Goal: Check status: Check status

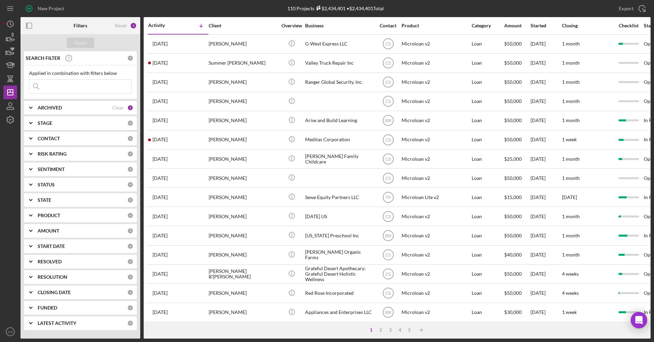
click at [90, 91] on input at bounding box center [80, 87] width 102 height 14
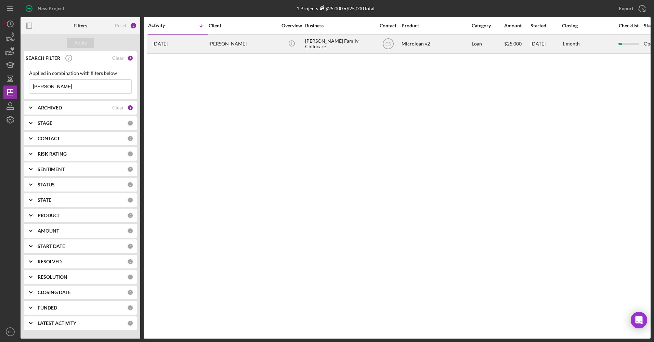
type input "[PERSON_NAME]"
click at [331, 44] on div "[PERSON_NAME] Family Childcare" at bounding box center [339, 44] width 68 height 18
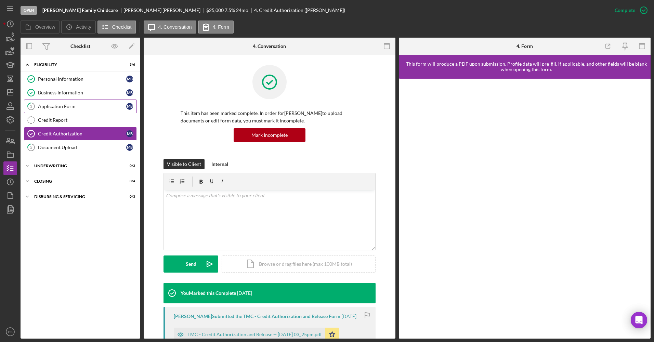
click at [78, 107] on div "Application Form" at bounding box center [82, 106] width 88 height 5
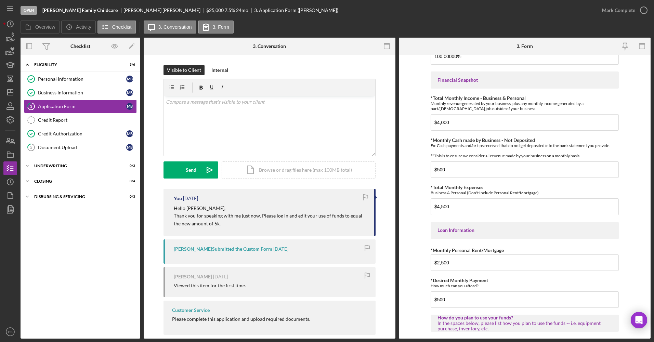
scroll to position [305, 0]
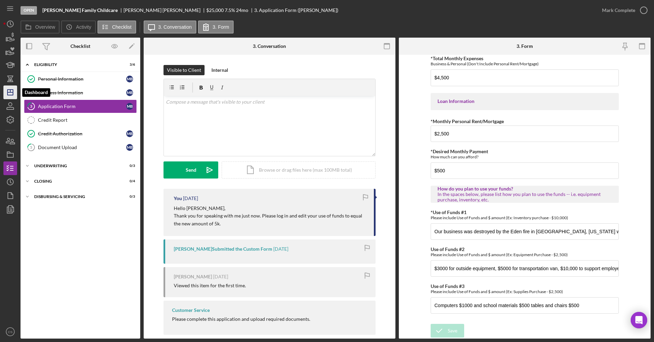
click at [14, 90] on icon "Icon/Dashboard" at bounding box center [10, 92] width 17 height 17
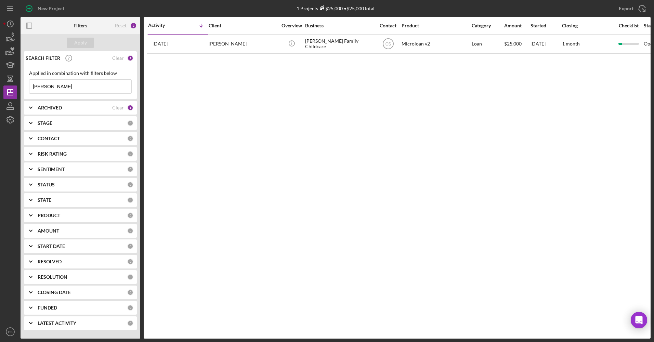
drag, startPoint x: 63, startPoint y: 87, endPoint x: -1, endPoint y: 88, distance: 64.6
click at [0, 88] on html "New Project 1 Projects $25,000 • $25,000 Total [PERSON_NAME] Export Icon/Export…" at bounding box center [327, 171] width 654 height 342
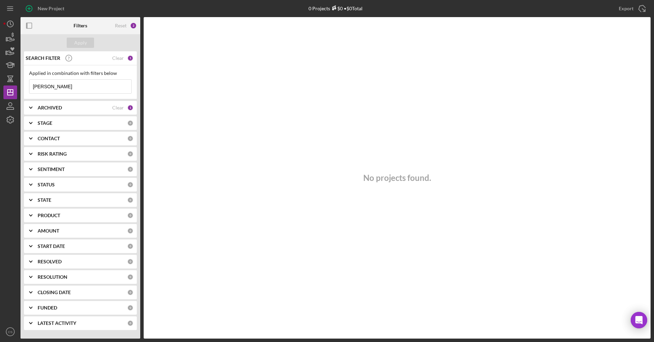
drag, startPoint x: 61, startPoint y: 84, endPoint x: 0, endPoint y: 90, distance: 61.2
click at [0, 90] on html "New Project 0 Projects $0 • $0 Total [PERSON_NAME] Export Icon/Export Filters R…" at bounding box center [327, 171] width 654 height 342
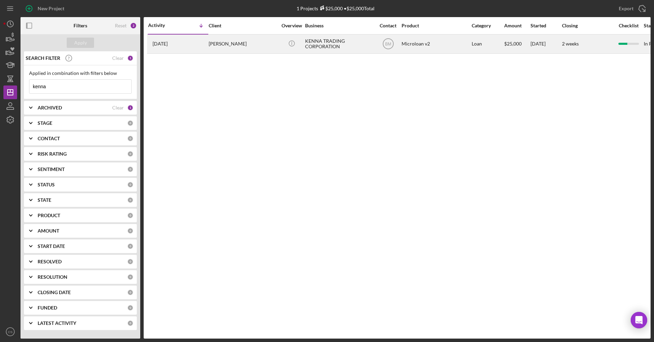
type input "kenna"
click at [324, 42] on div "KENNA TRADING CORPORATION" at bounding box center [339, 44] width 68 height 18
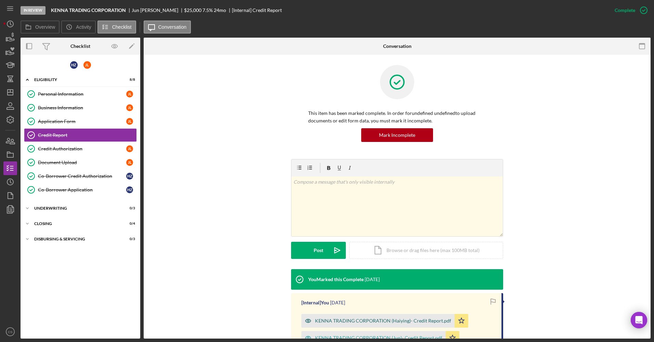
click at [331, 322] on div "KENNA TRADING CORPORATION (Haiying)- Credit Report.pdf" at bounding box center [383, 320] width 136 height 5
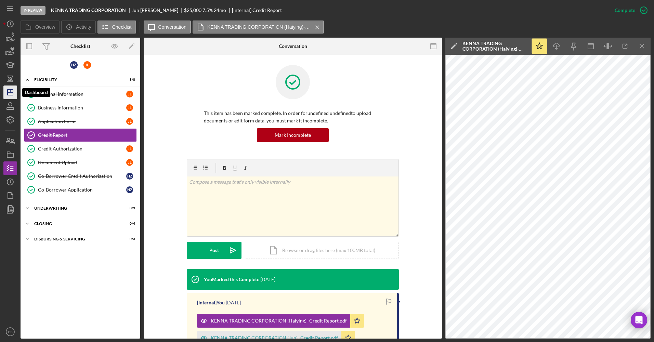
click at [14, 92] on icon "Icon/Dashboard" at bounding box center [10, 92] width 17 height 17
